Goal: Information Seeking & Learning: Learn about a topic

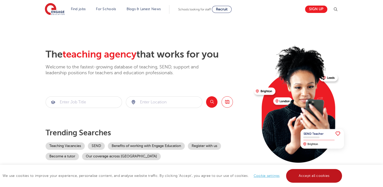
drag, startPoint x: 310, startPoint y: 174, endPoint x: 307, endPoint y: 172, distance: 3.5
click at [310, 174] on link "Accept all cookies" at bounding box center [314, 176] width 56 height 14
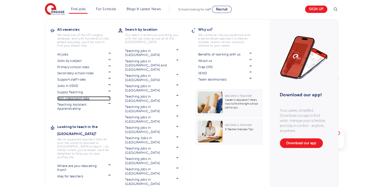
click at [66, 98] on link "Non-classroom jobs" at bounding box center [83, 98] width 53 height 4
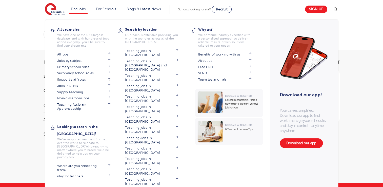
click at [87, 79] on link "Support staff roles" at bounding box center [83, 79] width 53 height 4
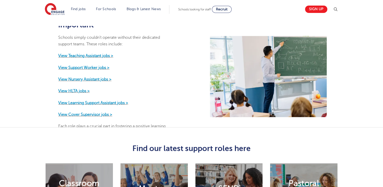
scroll to position [228, 0]
click at [89, 70] on strong "View Support Worker jobs >" at bounding box center [83, 67] width 51 height 5
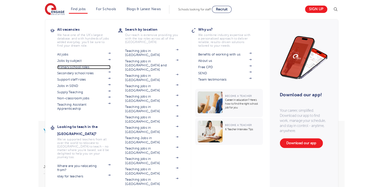
click at [90, 67] on link "Primary school roles" at bounding box center [83, 67] width 53 height 4
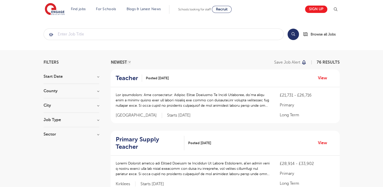
click at [77, 117] on section "Start Date September 73 [DATE] [DATE] Show more County [GEOGRAPHIC_DATA] 26 [GE…" at bounding box center [72, 107] width 56 height 67
click at [78, 105] on h3 "City" at bounding box center [72, 105] width 56 height 4
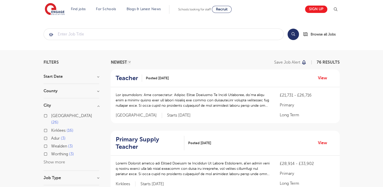
scroll to position [25, 0]
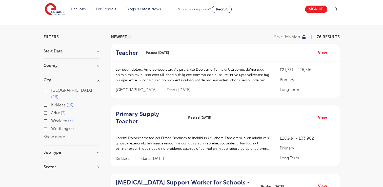
click at [50, 134] on button "Show more" at bounding box center [54, 136] width 21 height 5
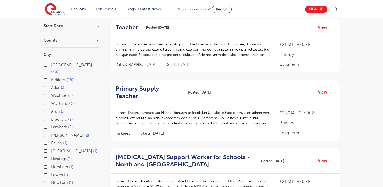
scroll to position [76, 0]
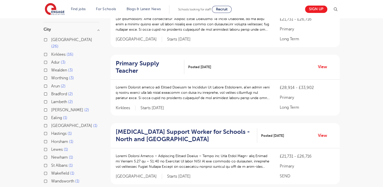
click at [47, 138] on div "Horsham 1" at bounding box center [72, 142] width 56 height 8
